Goal: Task Accomplishment & Management: Use online tool/utility

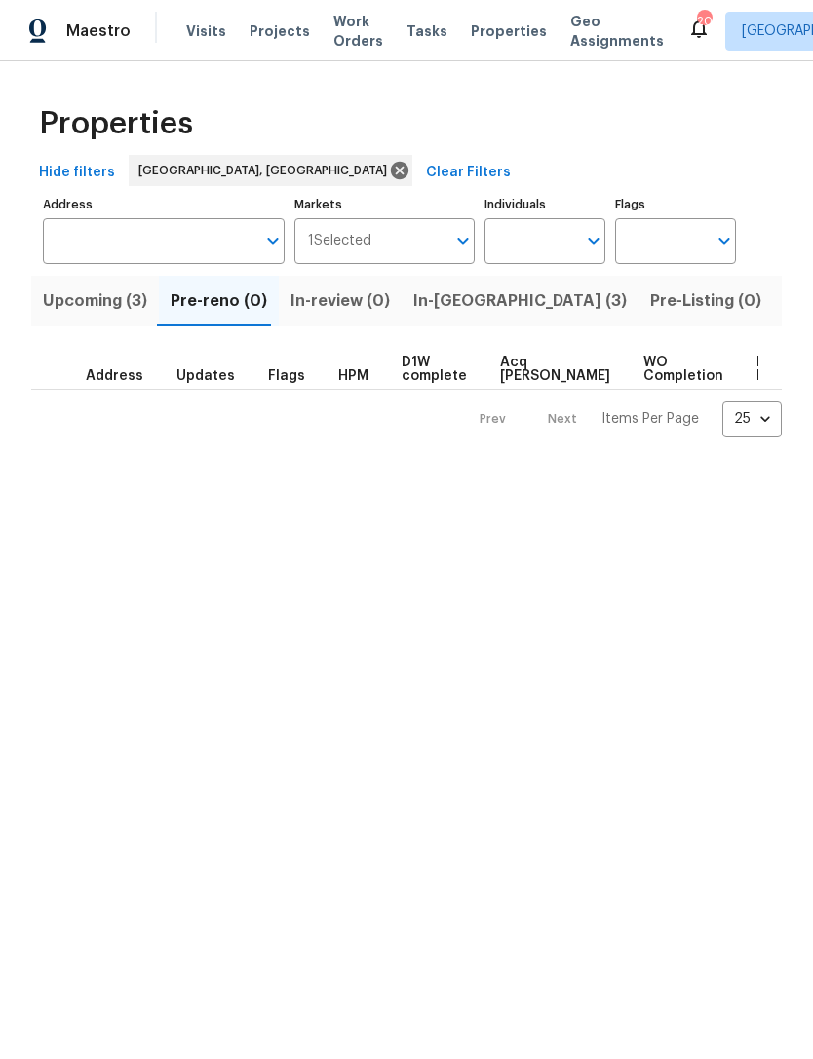
click at [784, 309] on span "Listed (18)" at bounding box center [824, 300] width 81 height 27
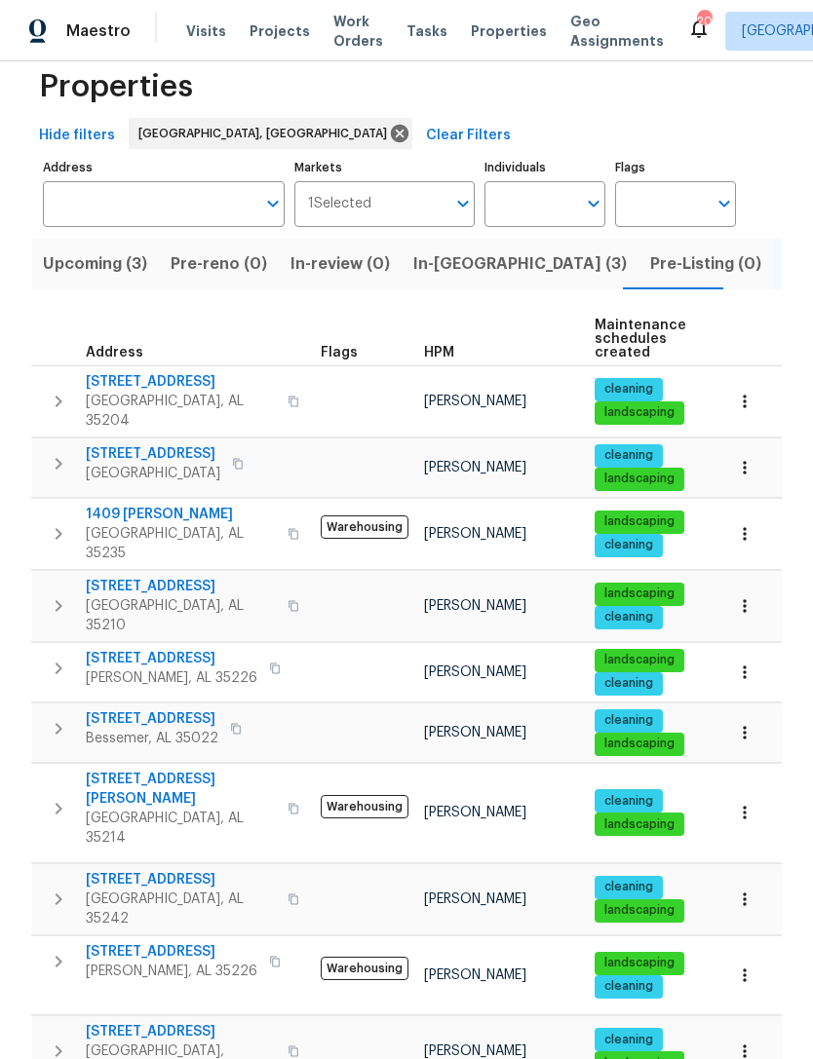
scroll to position [52, 0]
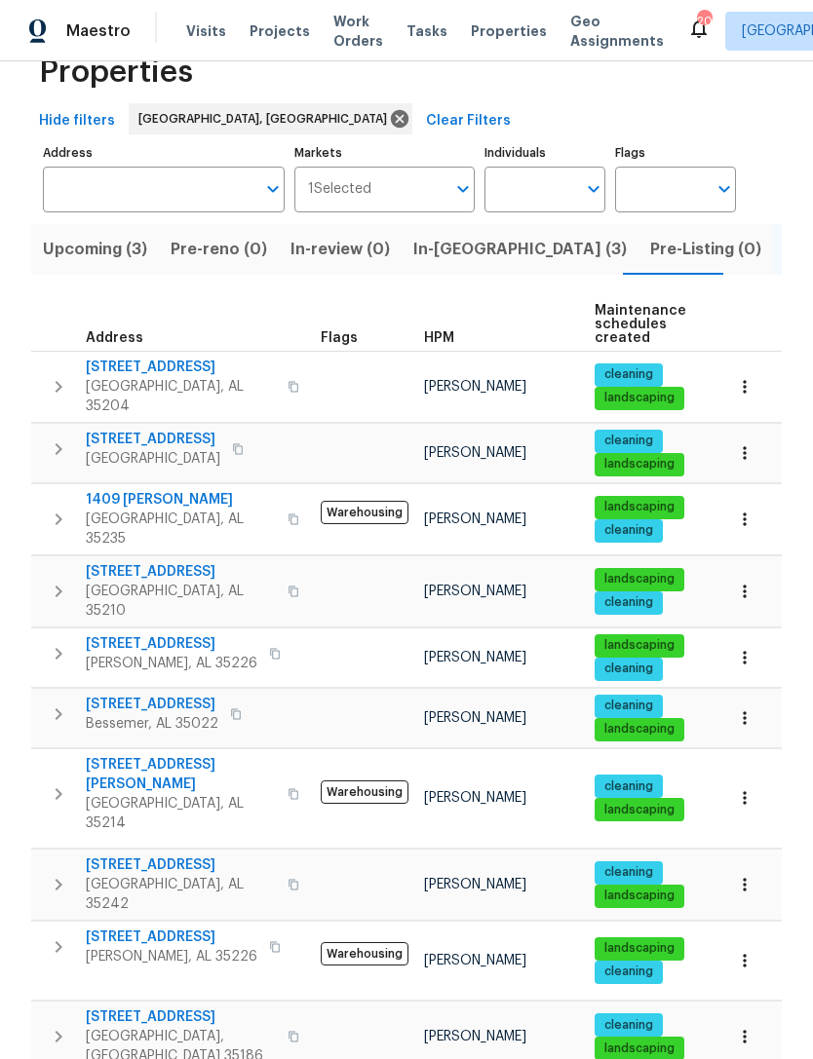
click at [128, 755] on span "[STREET_ADDRESS][PERSON_NAME]" at bounding box center [181, 774] width 190 height 39
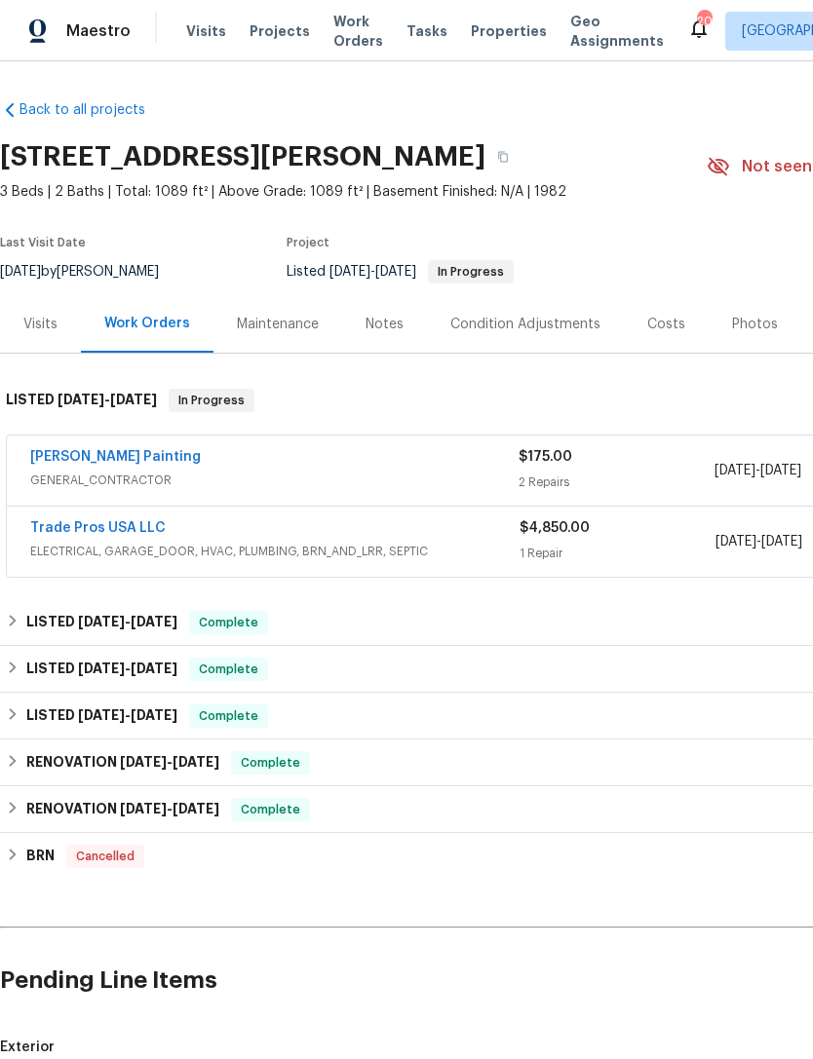
click at [270, 474] on span "GENERAL_CONTRACTOR" at bounding box center [274, 480] width 488 height 19
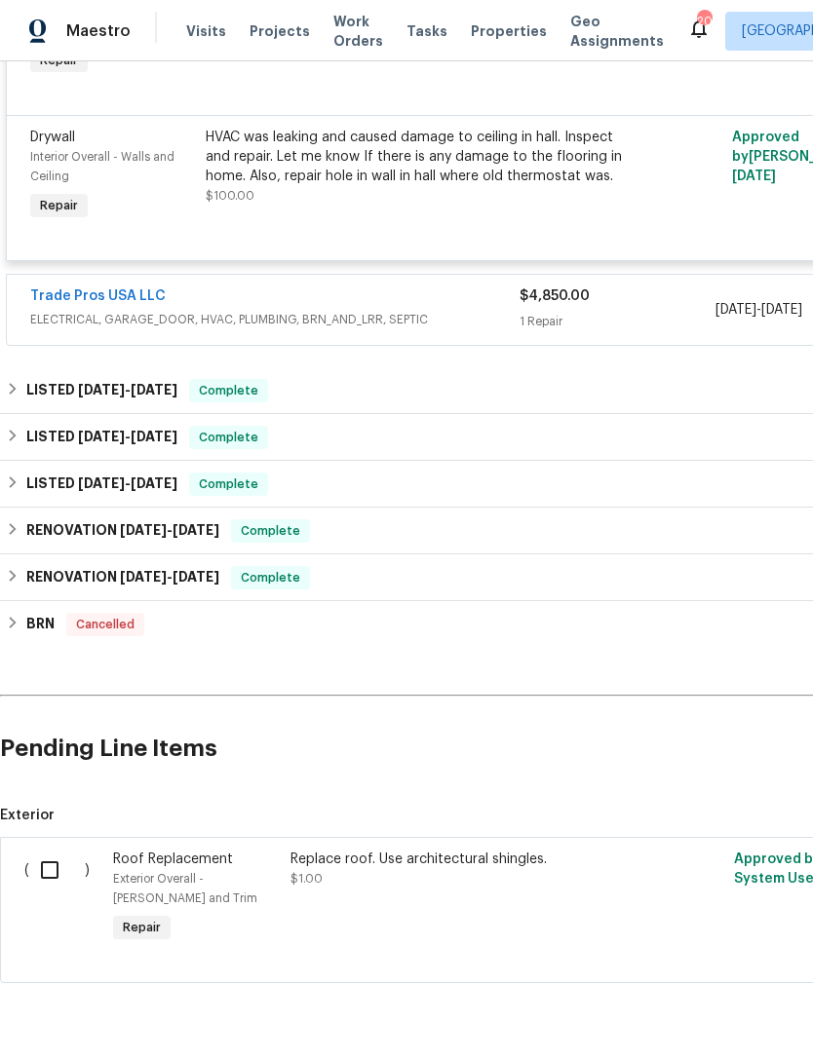
scroll to position [585, 0]
click at [56, 882] on input "checkbox" at bounding box center [57, 871] width 56 height 41
checkbox input "true"
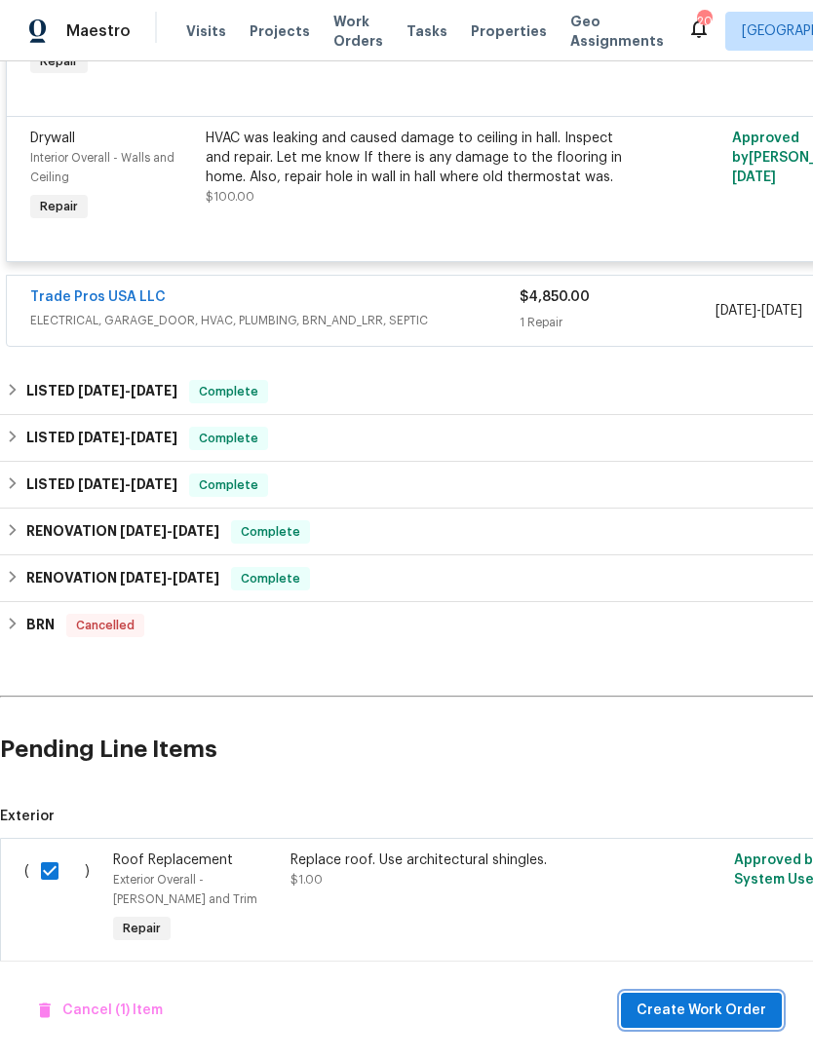
click at [705, 1002] on span "Create Work Order" at bounding box center [701, 1011] width 130 height 24
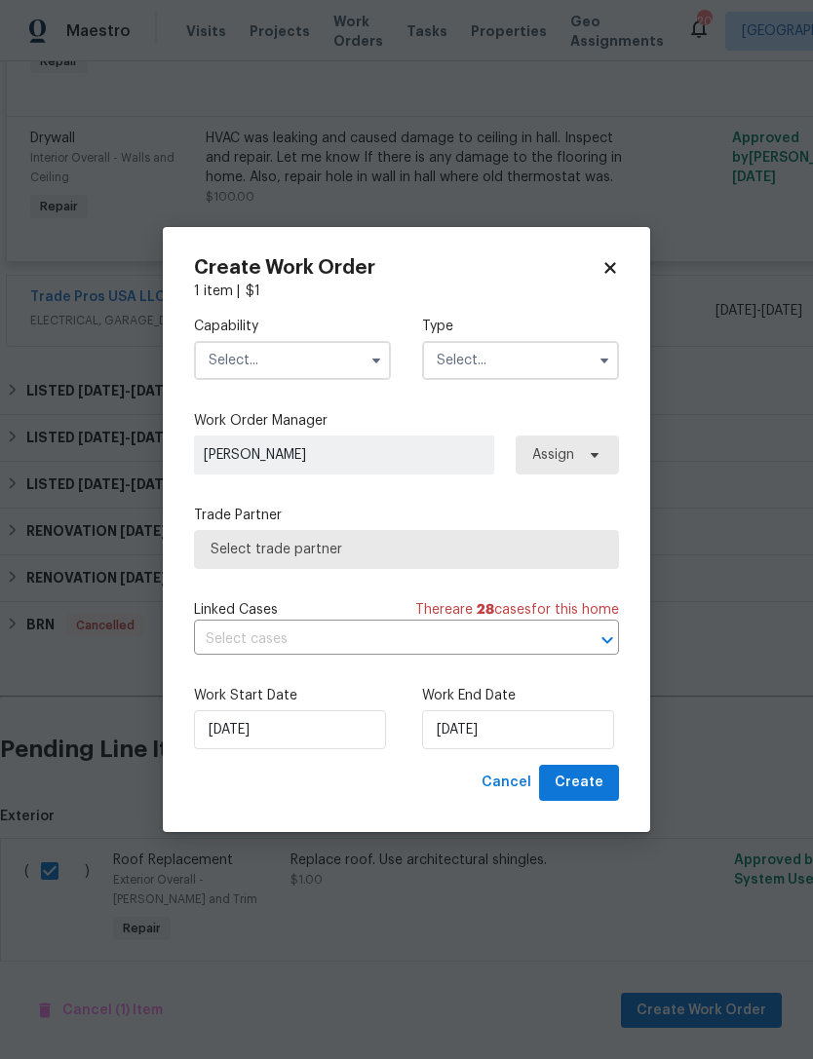
click at [308, 333] on label "Capability" at bounding box center [292, 326] width 197 height 19
click at [303, 366] on input "text" at bounding box center [292, 360] width 197 height 39
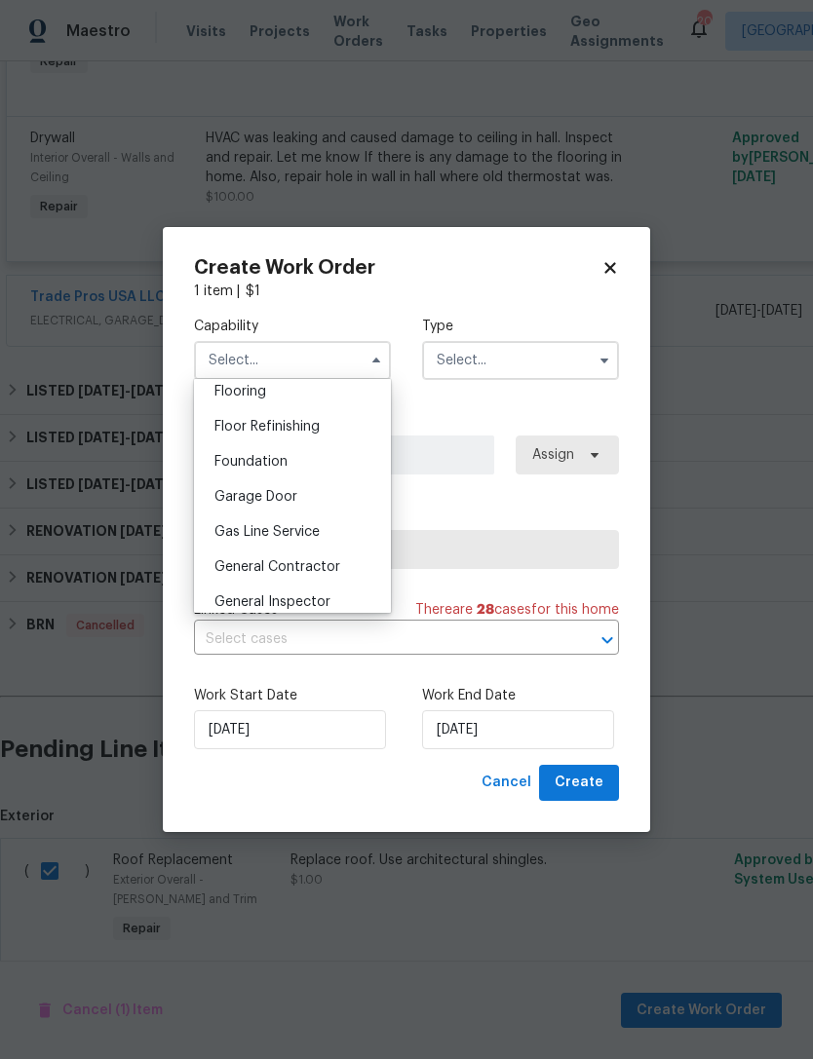
scroll to position [768, 0]
click at [332, 564] on span "General Contractor" at bounding box center [277, 565] width 126 height 14
type input "General Contractor"
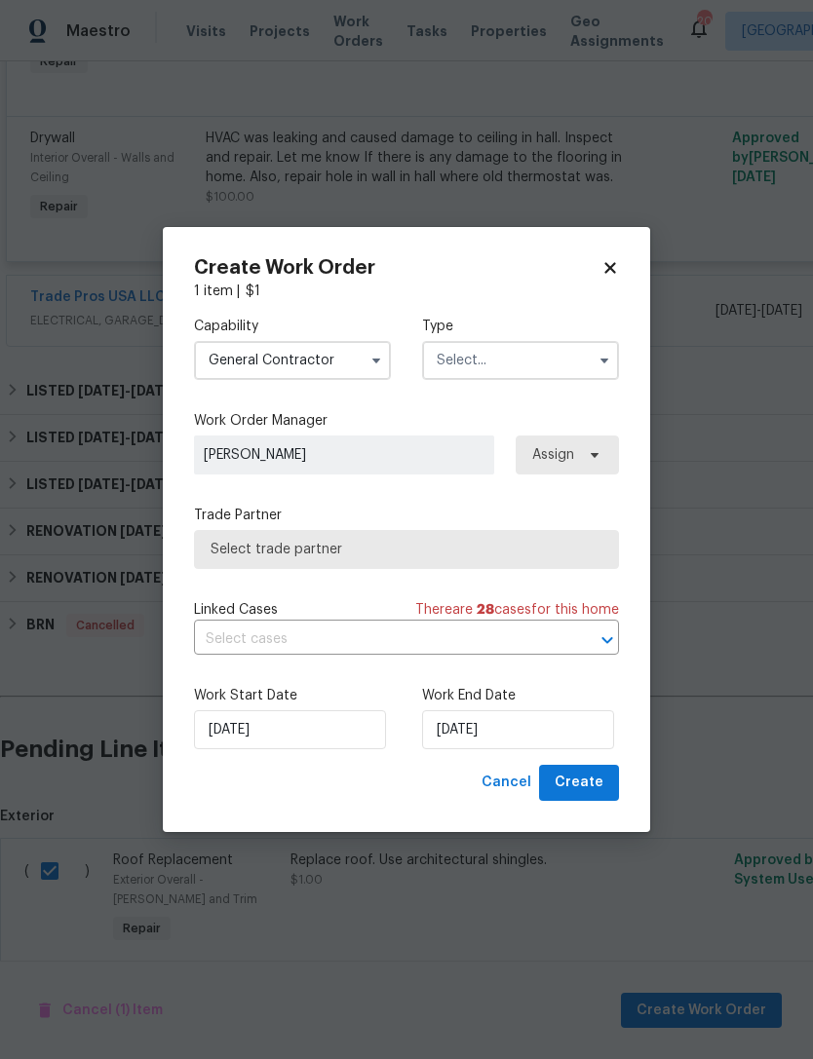
click at [544, 350] on input "text" at bounding box center [520, 360] width 197 height 39
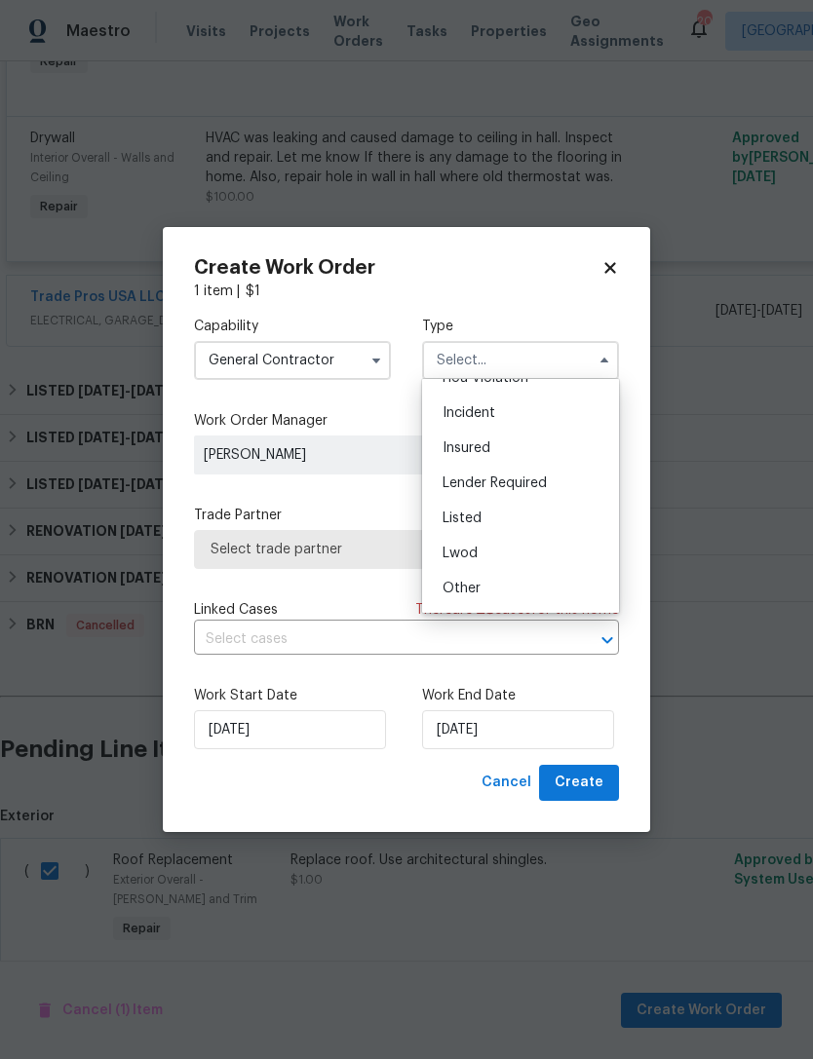
scroll to position [57, 0]
click at [537, 515] on div "Listed" at bounding box center [520, 520] width 187 height 35
type input "Listed"
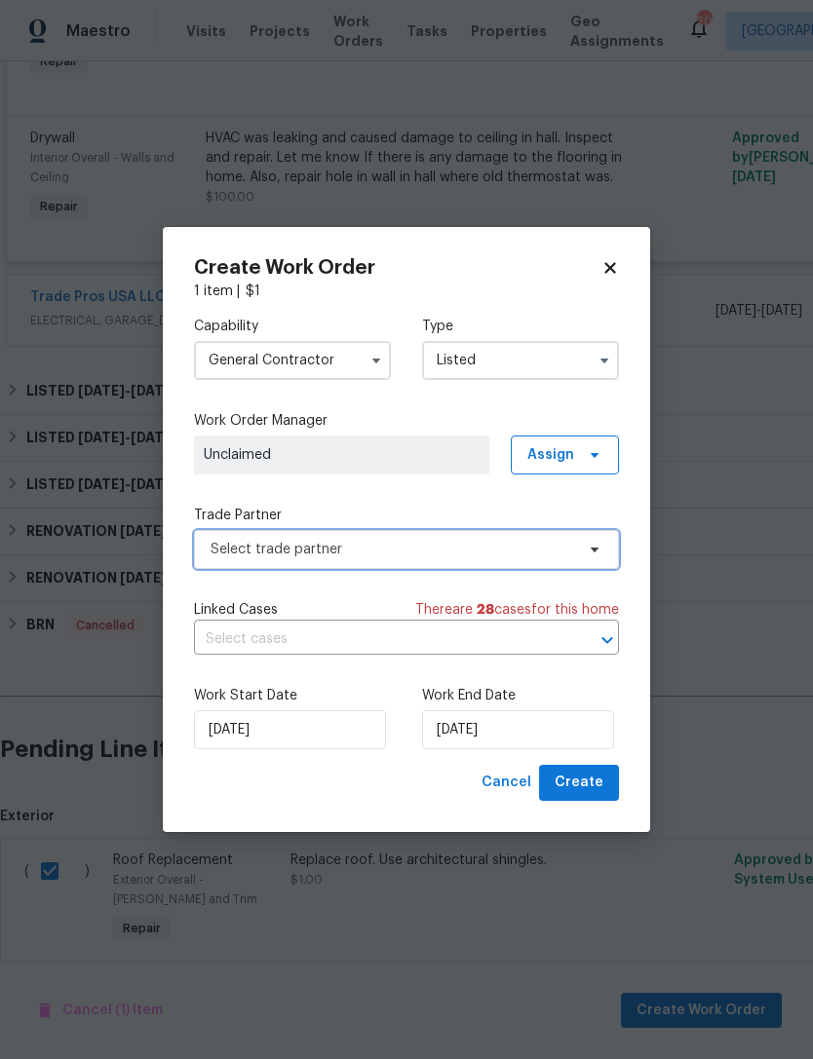
click at [483, 558] on span "Select trade partner" at bounding box center [406, 549] width 425 height 39
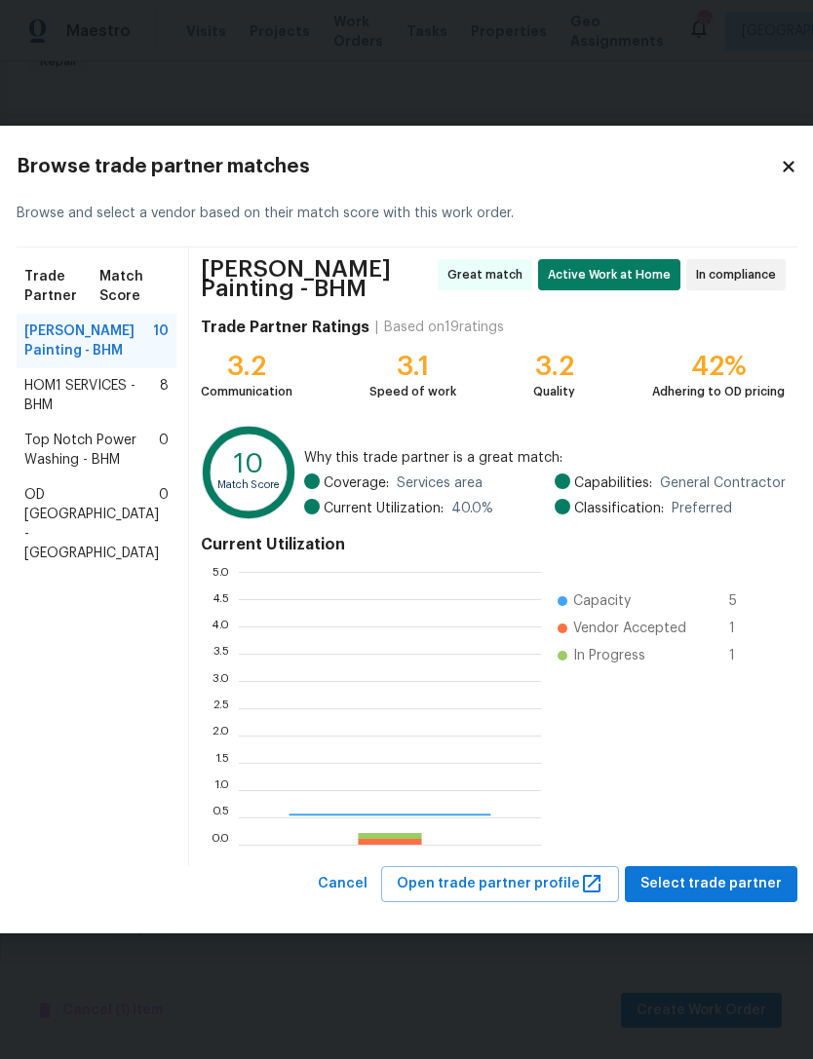
scroll to position [273, 302]
